Goal: Task Accomplishment & Management: Manage account settings

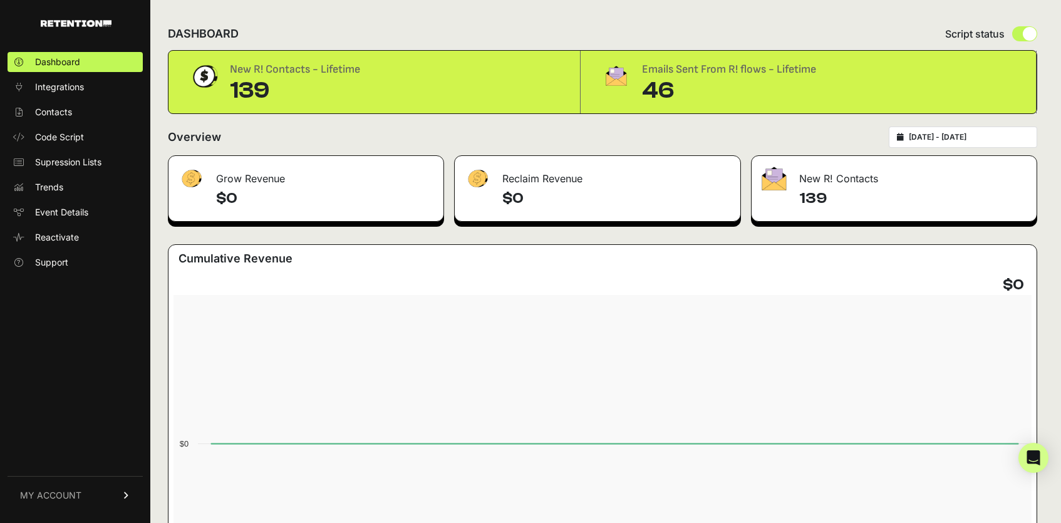
click at [654, 92] on div "46" at bounding box center [729, 90] width 174 height 25
click at [96, 494] on link "MY ACCOUNT" at bounding box center [75, 495] width 135 height 38
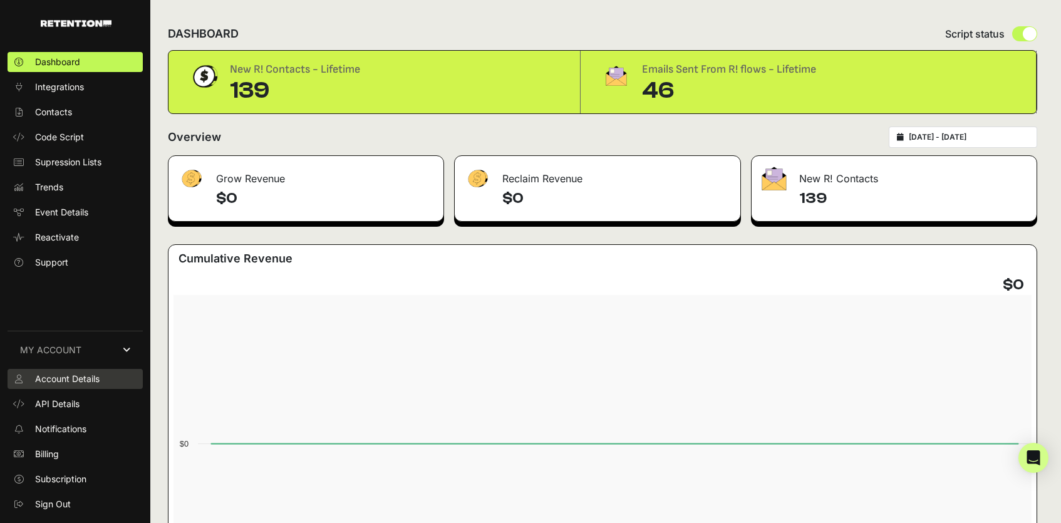
click at [75, 380] on span "Account Details" at bounding box center [67, 379] width 65 height 13
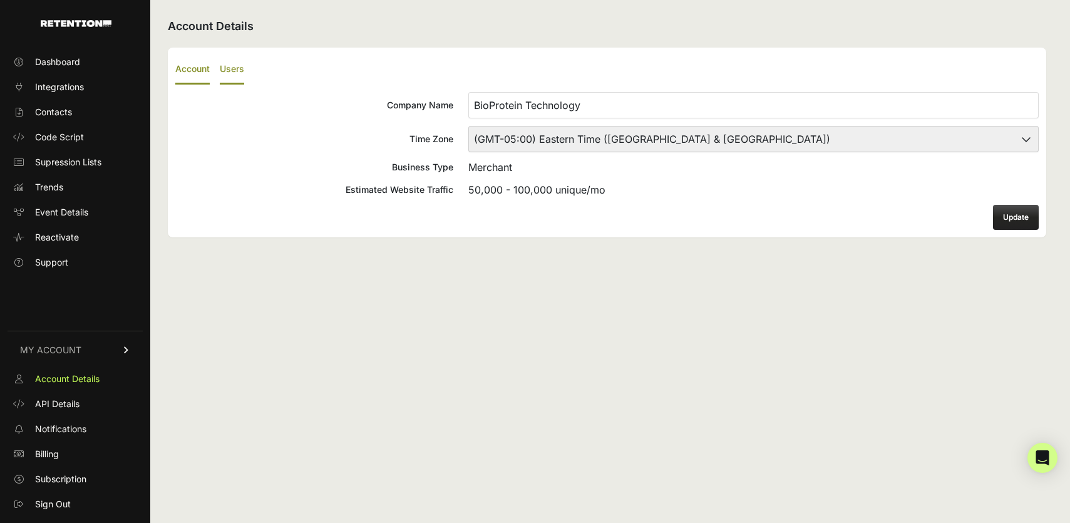
click at [235, 65] on label "Users" at bounding box center [232, 69] width 24 height 29
click at [0, 0] on input "Users" at bounding box center [0, 0] width 0 height 0
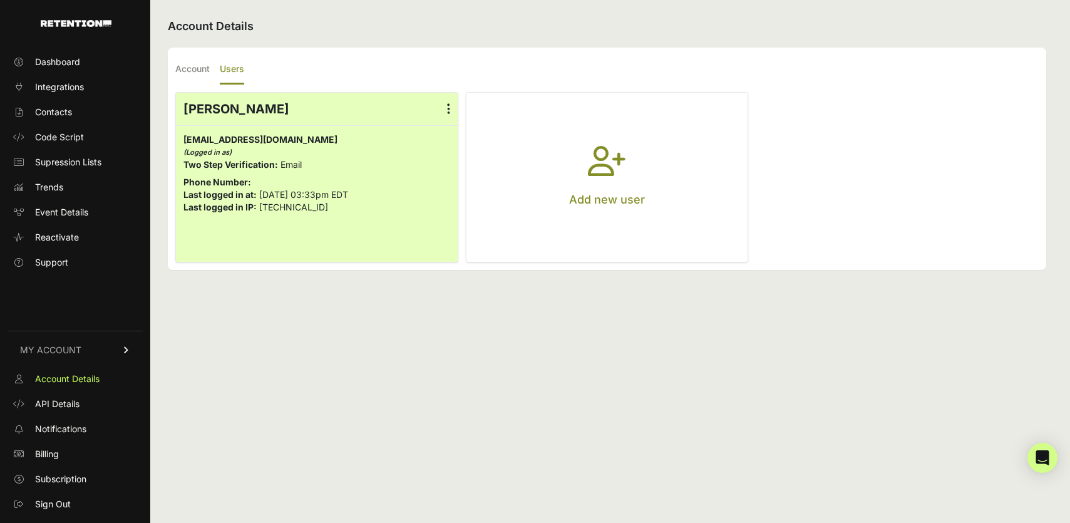
click at [629, 167] on button "Add new user" at bounding box center [608, 177] width 282 height 169
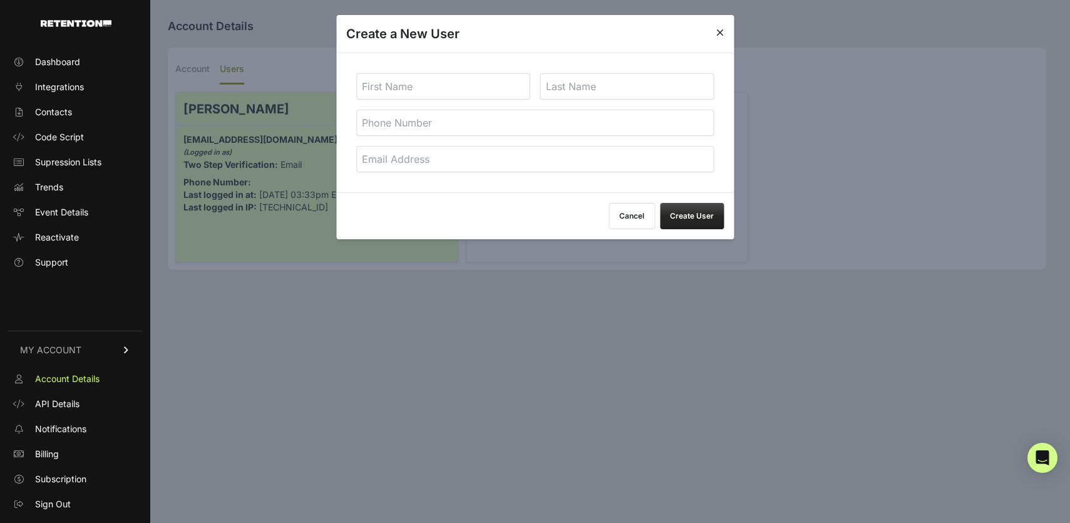
click at [472, 82] on input "text" at bounding box center [443, 86] width 174 height 26
type input "Caleb"
click at [606, 89] on input "text" at bounding box center [628, 86] width 174 height 26
type input "s"
type input "Skinner"
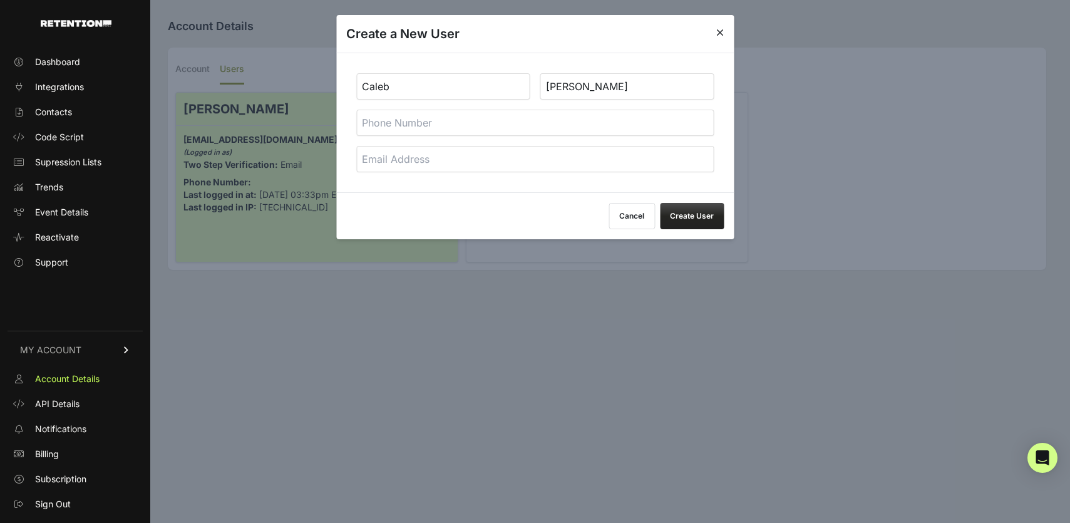
click at [443, 157] on input "email" at bounding box center [535, 159] width 358 height 26
type input "[EMAIL_ADDRESS][DOMAIN_NAME]"
click at [691, 214] on button "Create User" at bounding box center [692, 216] width 64 height 26
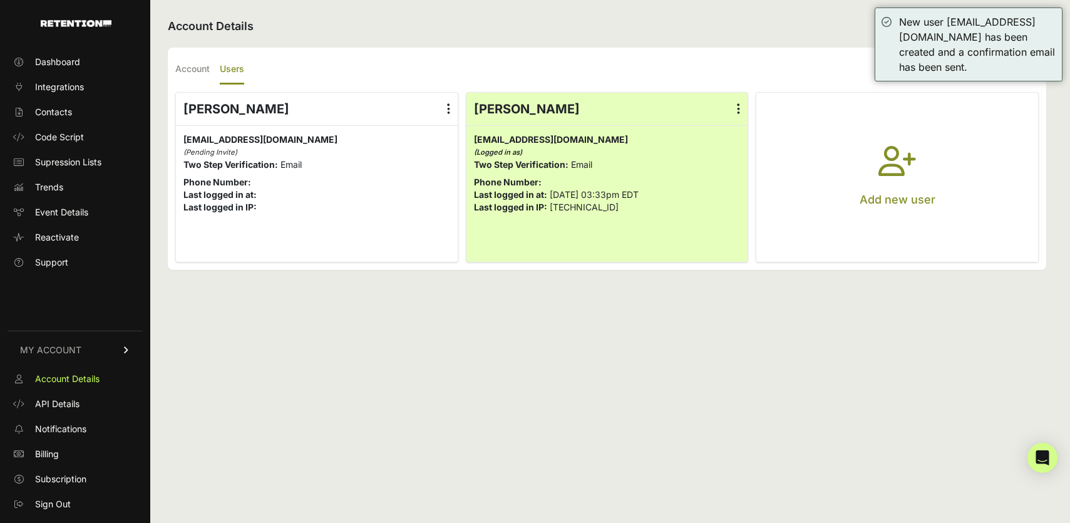
click at [898, 161] on icon "button" at bounding box center [898, 168] width 38 height 45
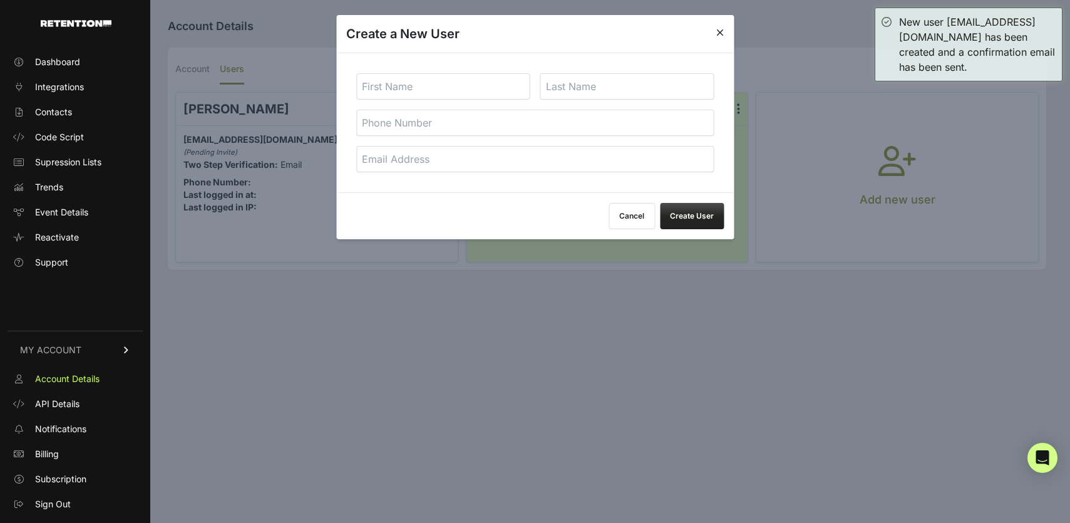
click at [484, 88] on input "text" at bounding box center [443, 86] width 174 height 26
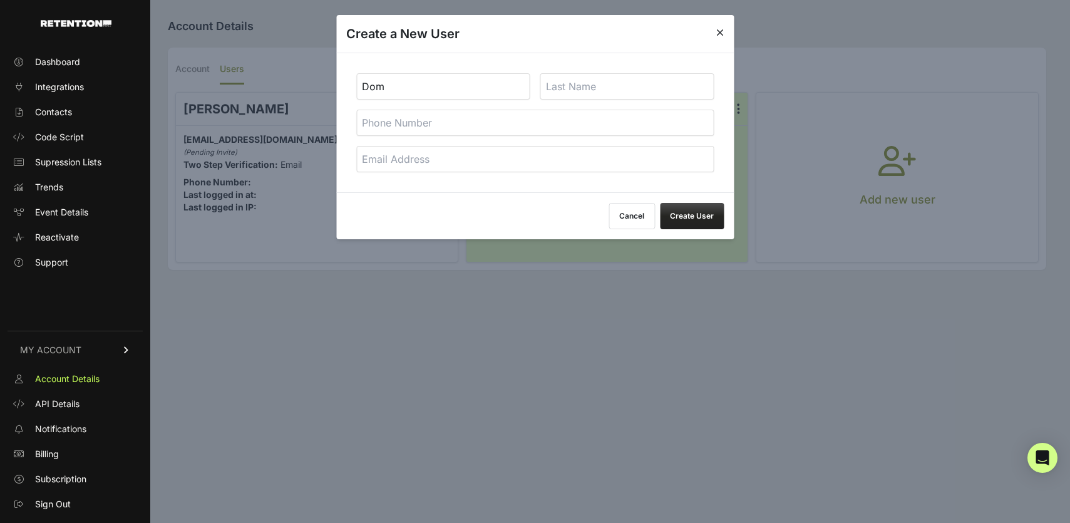
type input "Dom"
click at [608, 85] on input "Ler" at bounding box center [628, 86] width 174 height 26
type input "Leroux"
type input "Dom@bioproteintech.com"
click at [679, 207] on button "Create User" at bounding box center [692, 216] width 64 height 26
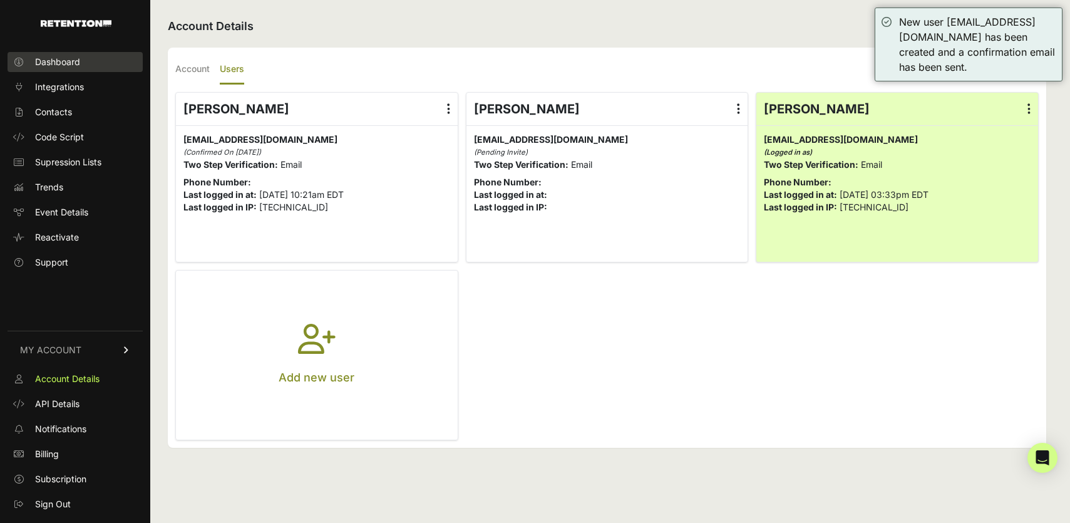
click at [76, 56] on span "Dashboard" at bounding box center [57, 62] width 45 height 13
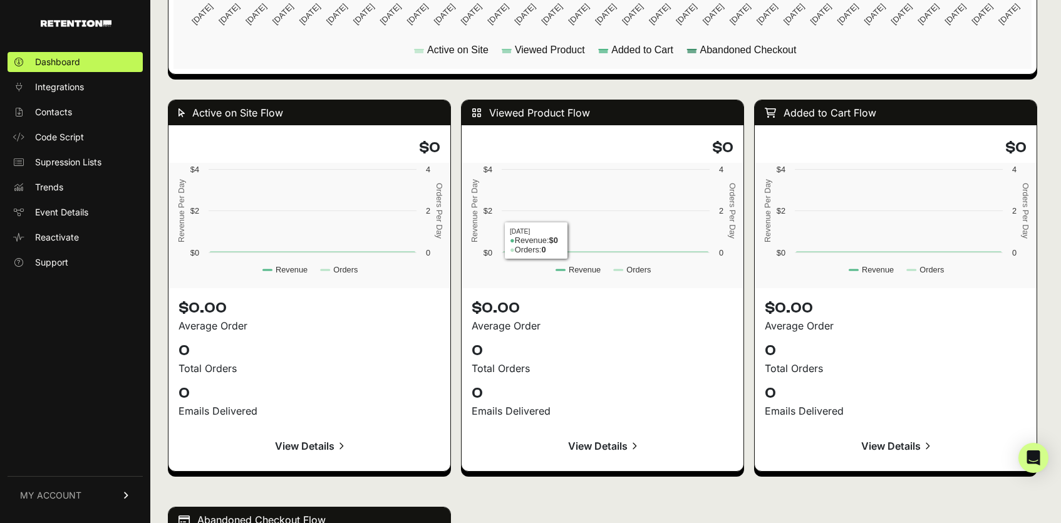
scroll to position [1000, 0]
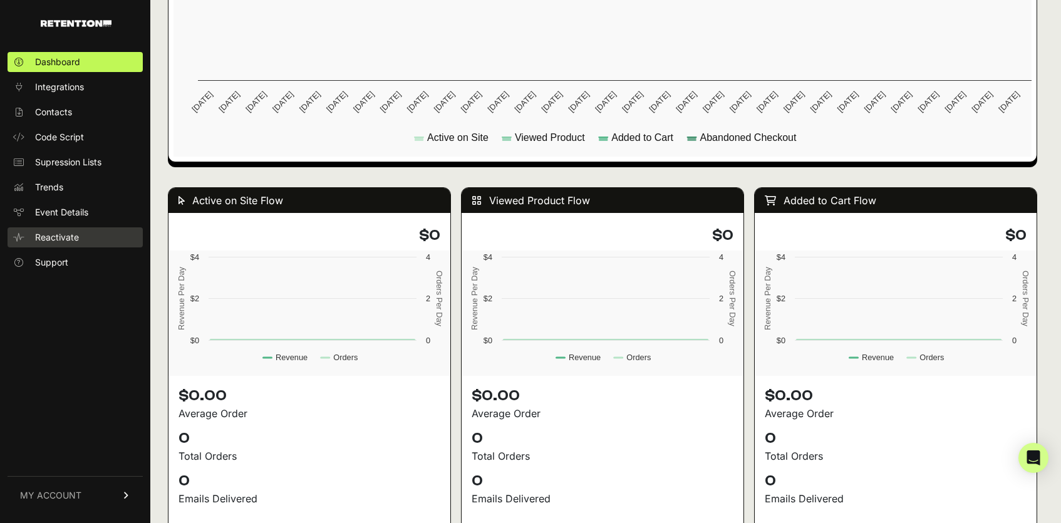
click at [51, 236] on span "Reactivate" at bounding box center [57, 237] width 44 height 13
